Goal: Task Accomplishment & Management: Use online tool/utility

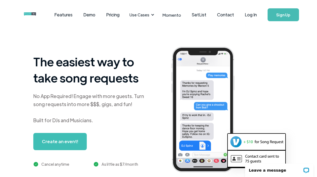
click at [254, 15] on link "Log In" at bounding box center [251, 14] width 23 height 19
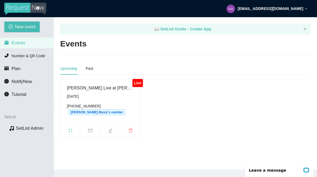
click at [73, 129] on span "fullscreen" at bounding box center [71, 132] width 20 height 6
